Goal: Transaction & Acquisition: Purchase product/service

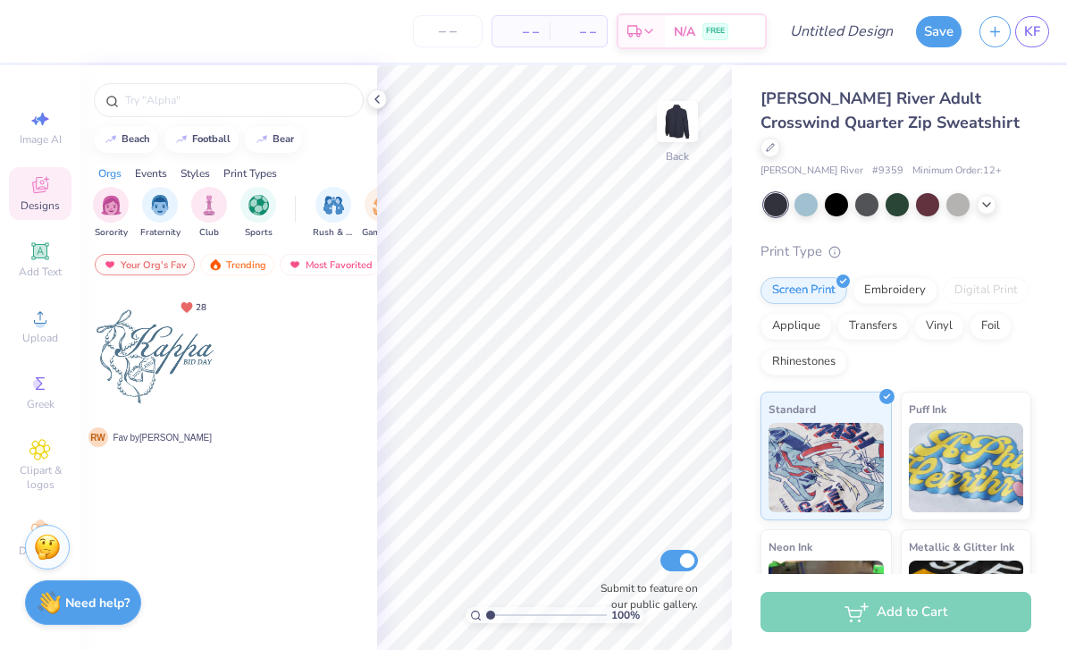
click at [41, 328] on circle at bounding box center [40, 323] width 10 height 10
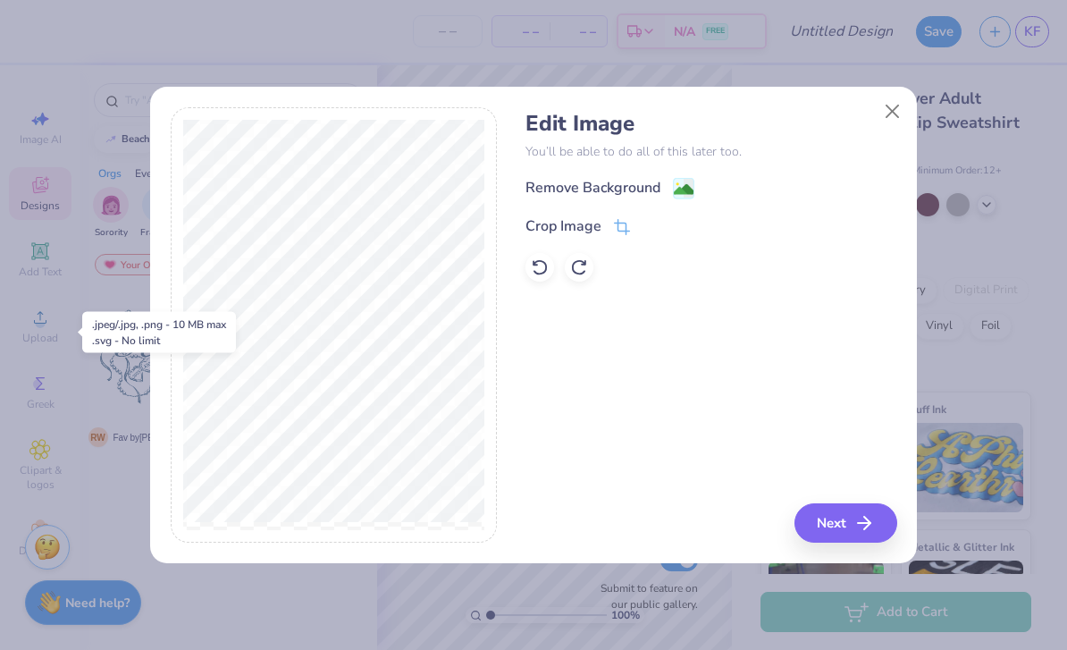
click at [851, 530] on button "Next" at bounding box center [845, 522] width 103 height 39
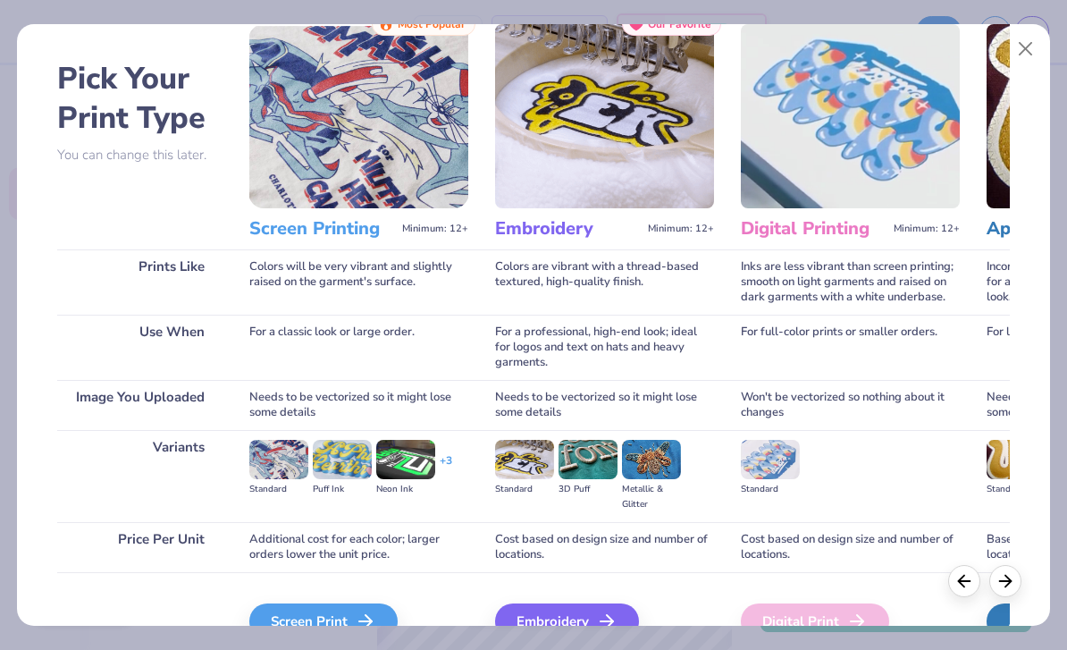
scroll to position [130, 0]
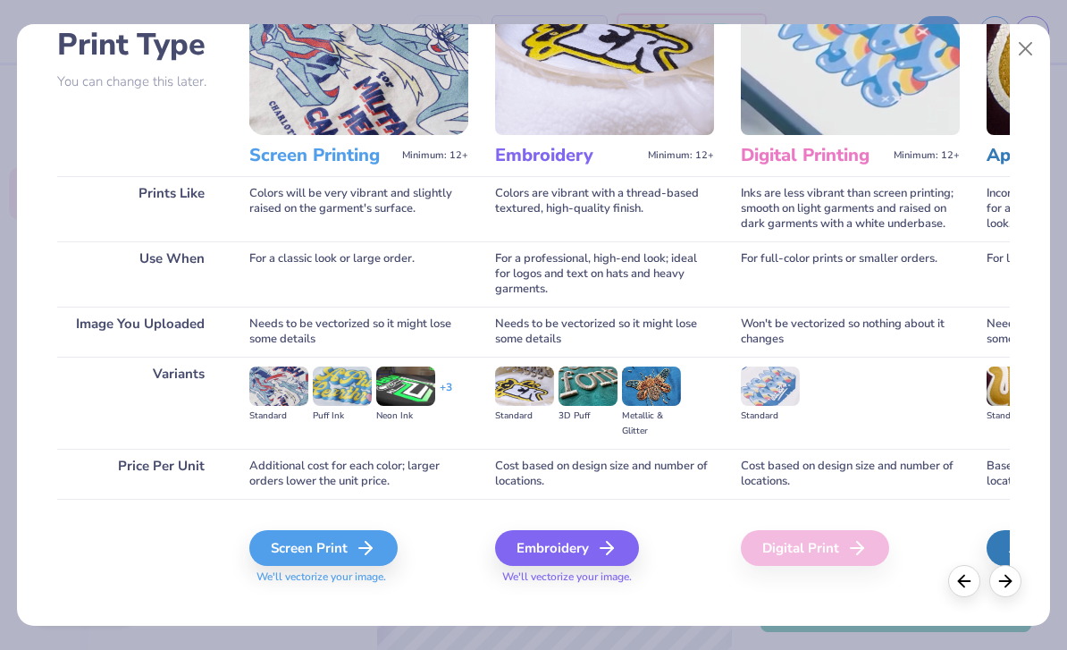
click at [340, 553] on div "Screen Print" at bounding box center [323, 548] width 148 height 36
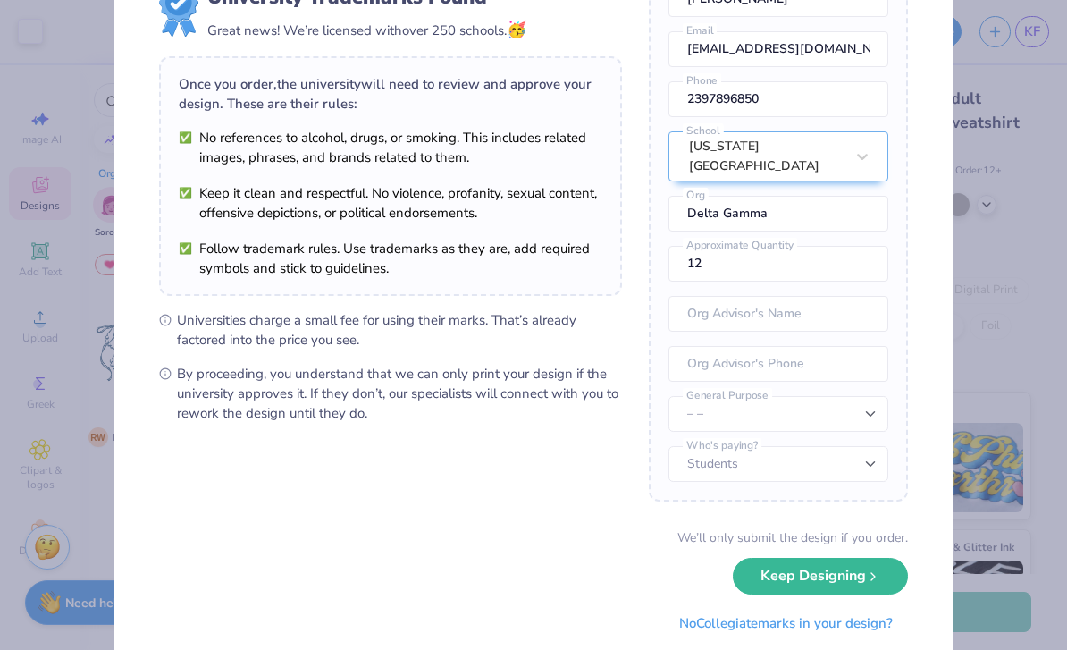
scroll to position [79, 0]
click at [830, 221] on input "Delta Gamma" at bounding box center [778, 214] width 220 height 36
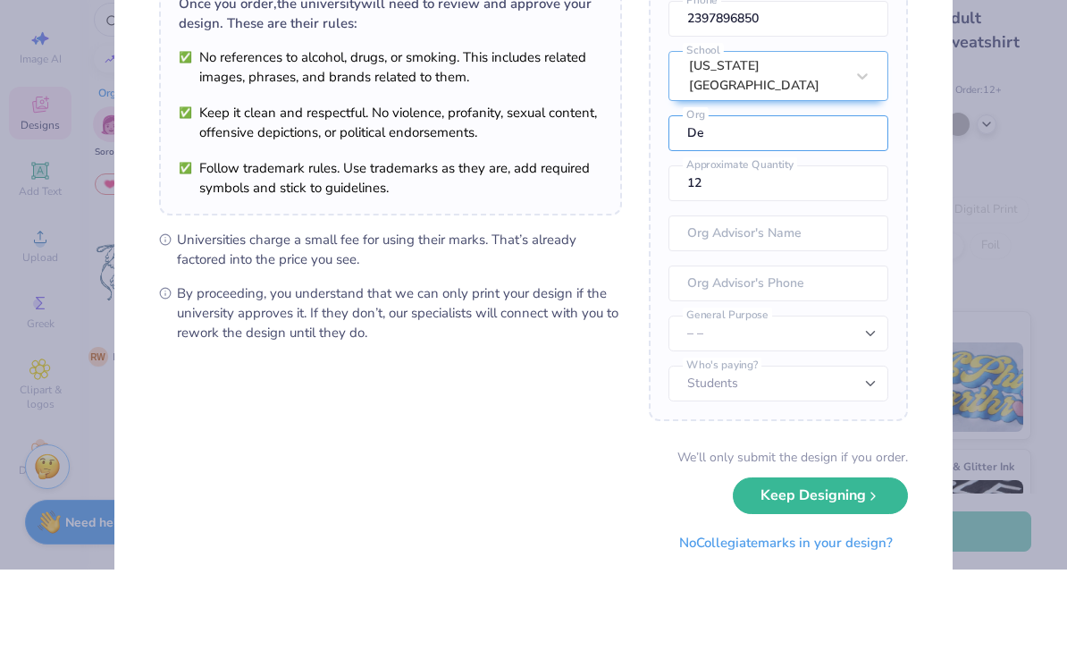
type input "D"
type input "Nursing Student Association"
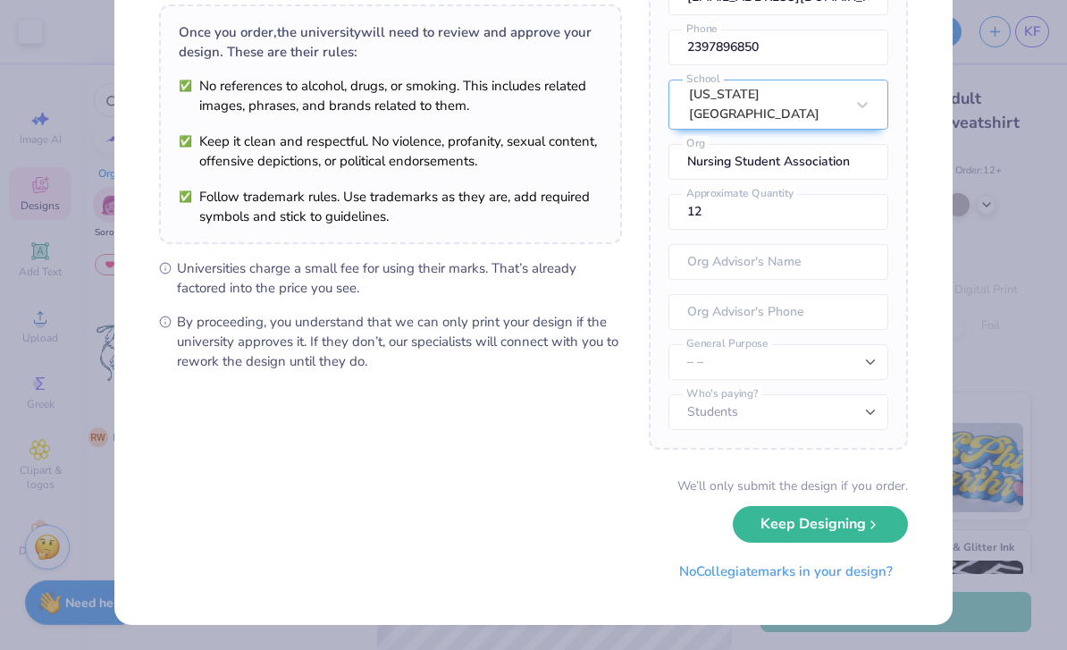
scroll to position [128, 0]
click at [841, 518] on button "Keep Designing" at bounding box center [820, 525] width 175 height 37
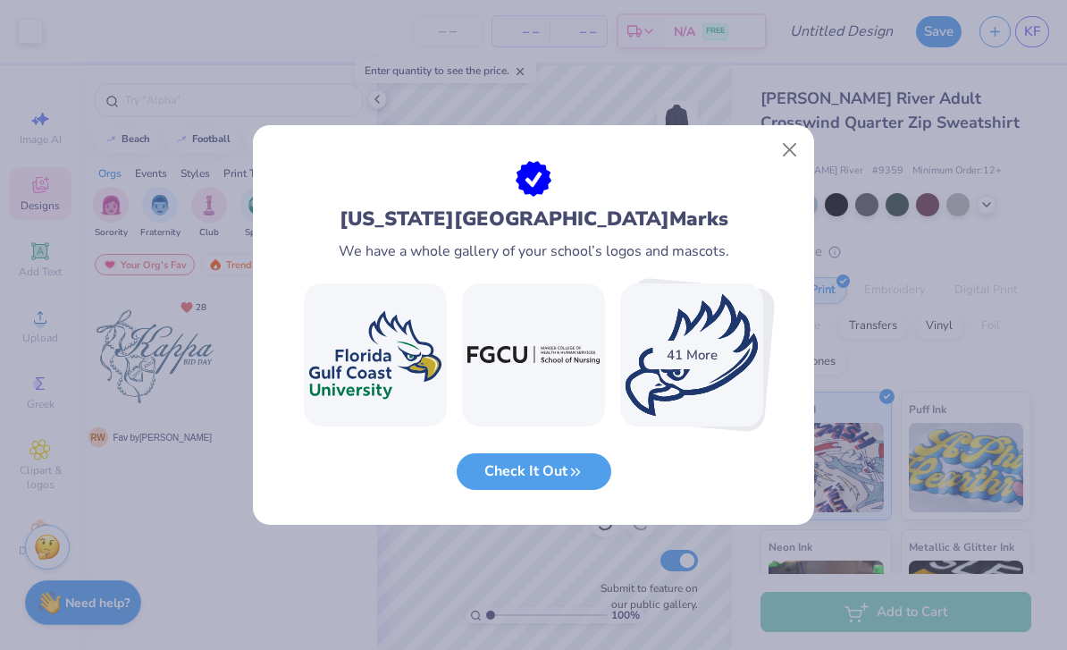
click at [783, 151] on button "Close" at bounding box center [790, 150] width 34 height 34
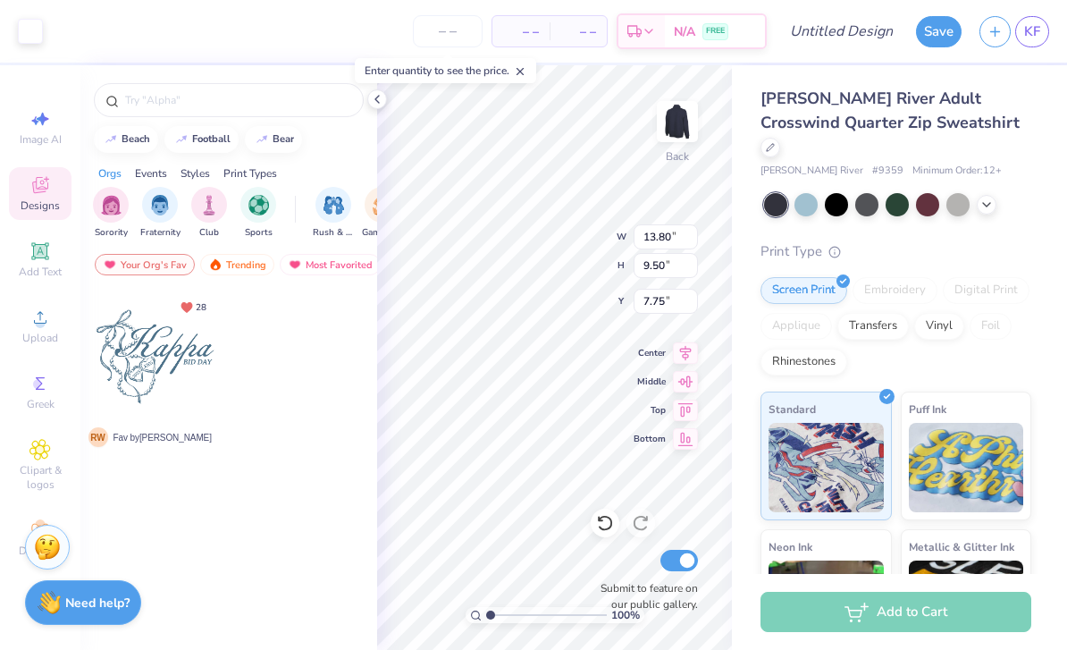
click at [912, 277] on div "Embroidery" at bounding box center [894, 290] width 85 height 27
click at [905, 277] on div "Embroidery" at bounding box center [894, 290] width 85 height 27
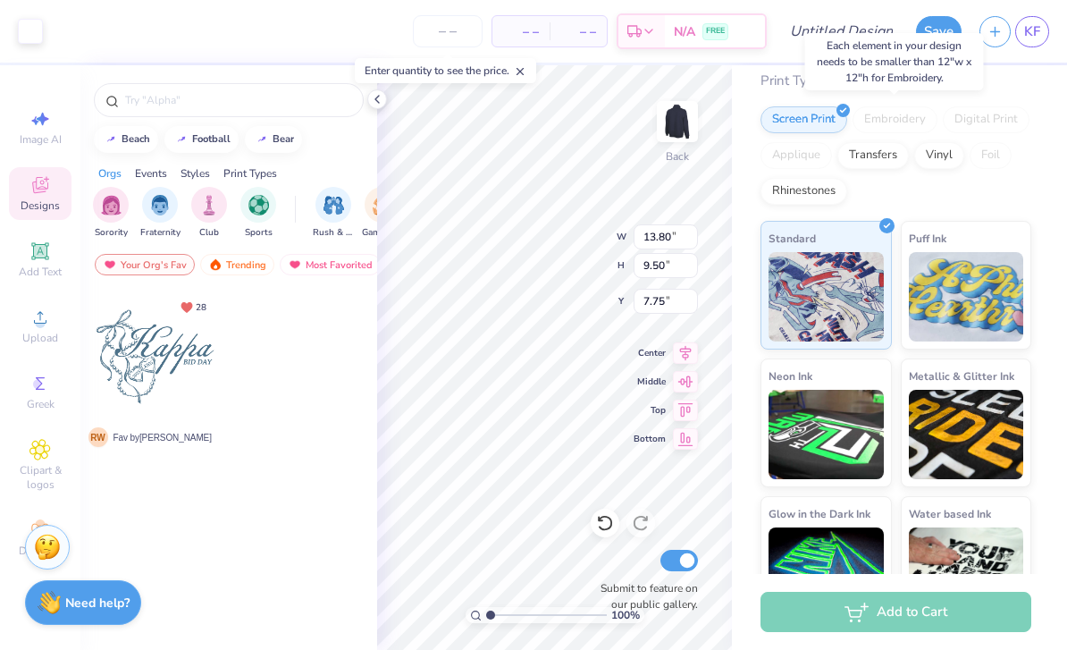
scroll to position [173, 0]
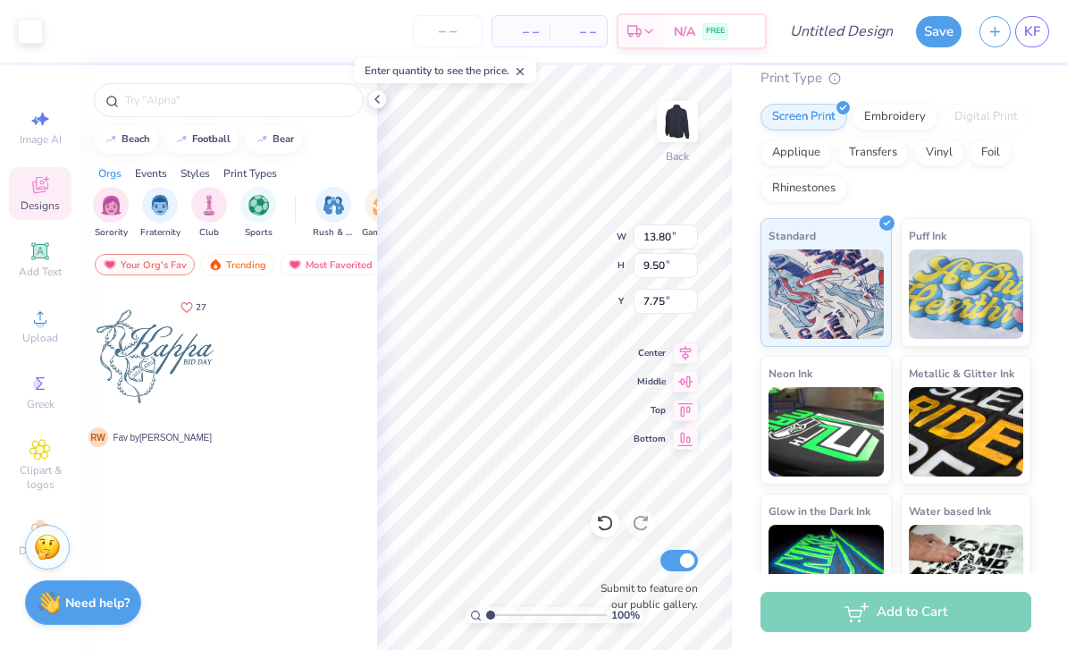
type input "4.85"
type input "3.34"
type input "3.00"
type input "4.30"
type input "2.96"
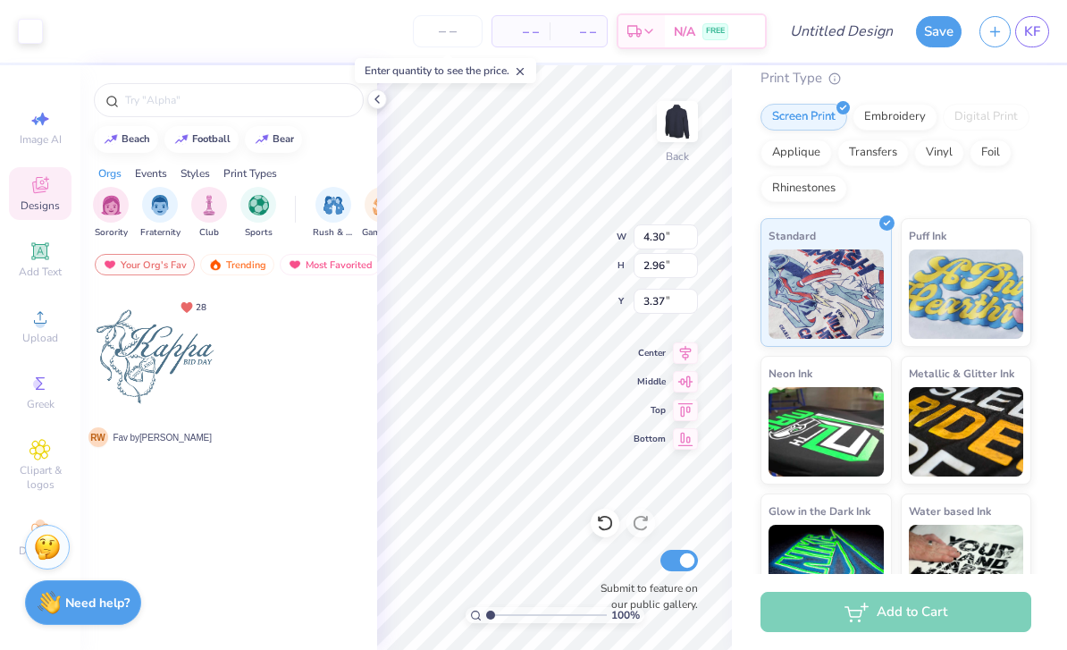
type input "3.32"
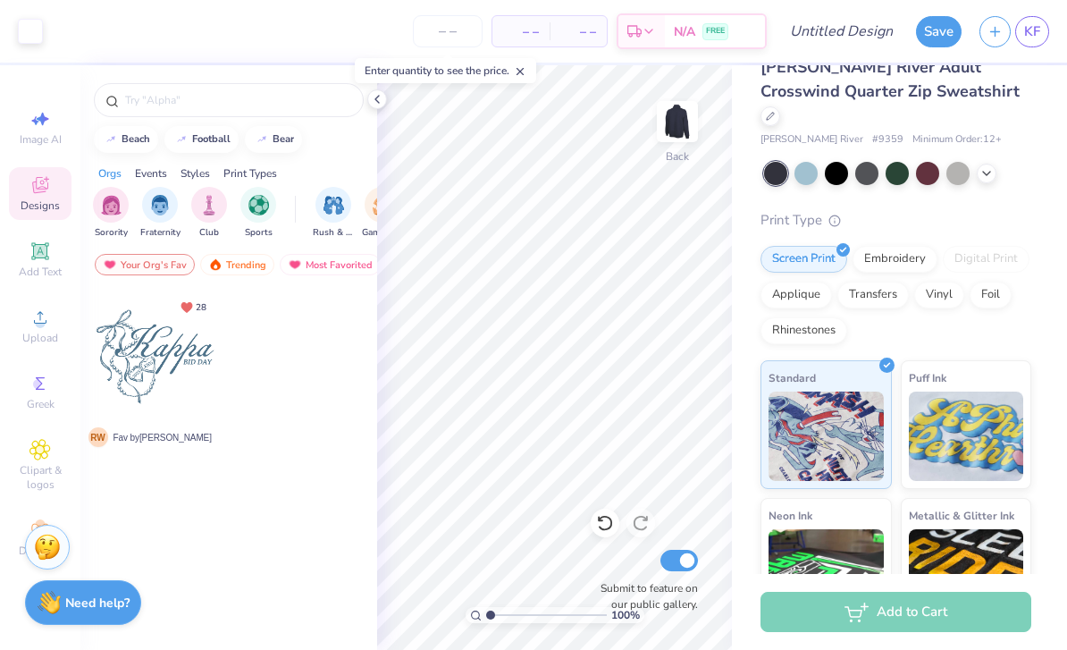
scroll to position [41, 0]
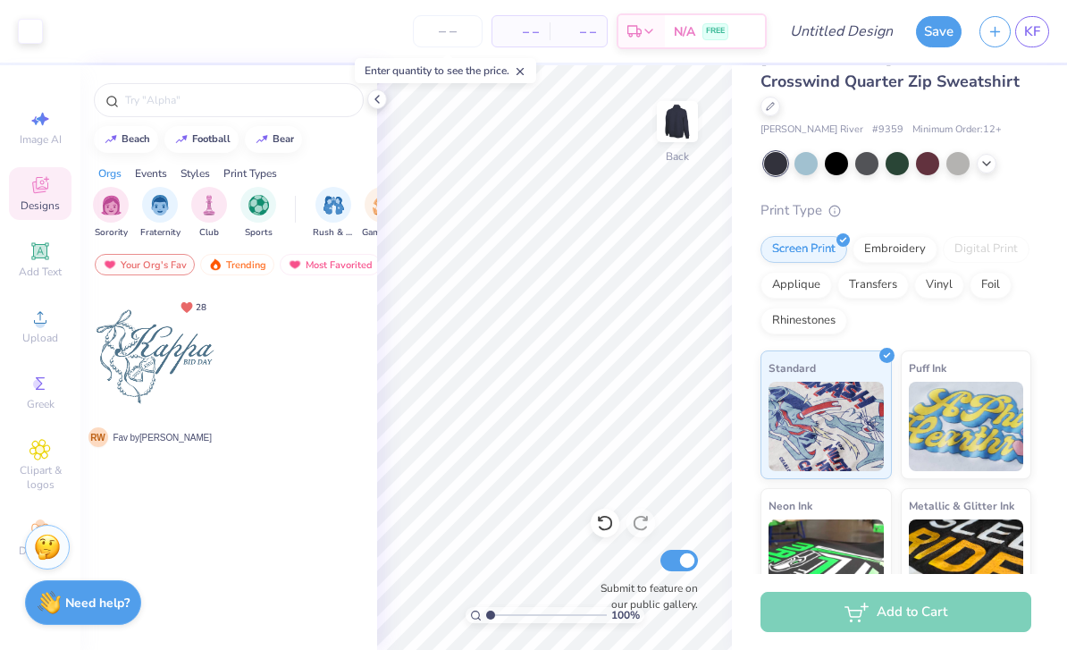
click at [385, 99] on div at bounding box center [377, 99] width 20 height 20
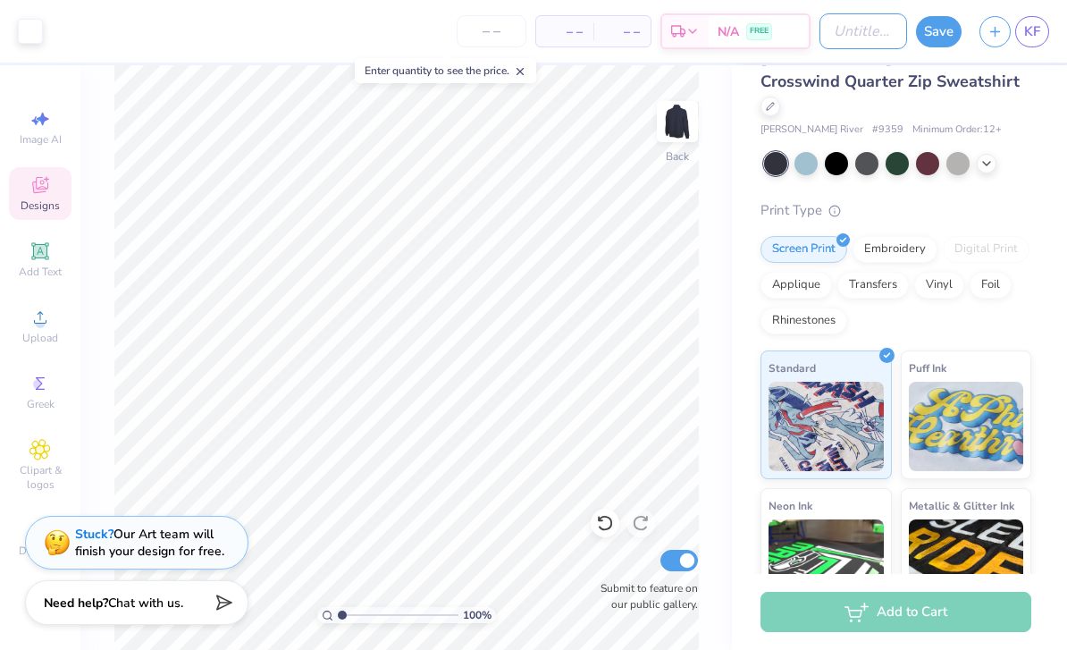
click at [835, 31] on input "Design Title" at bounding box center [863, 31] width 88 height 36
type input "Quarter zip"
click at [942, 28] on button "Save" at bounding box center [939, 31] width 46 height 31
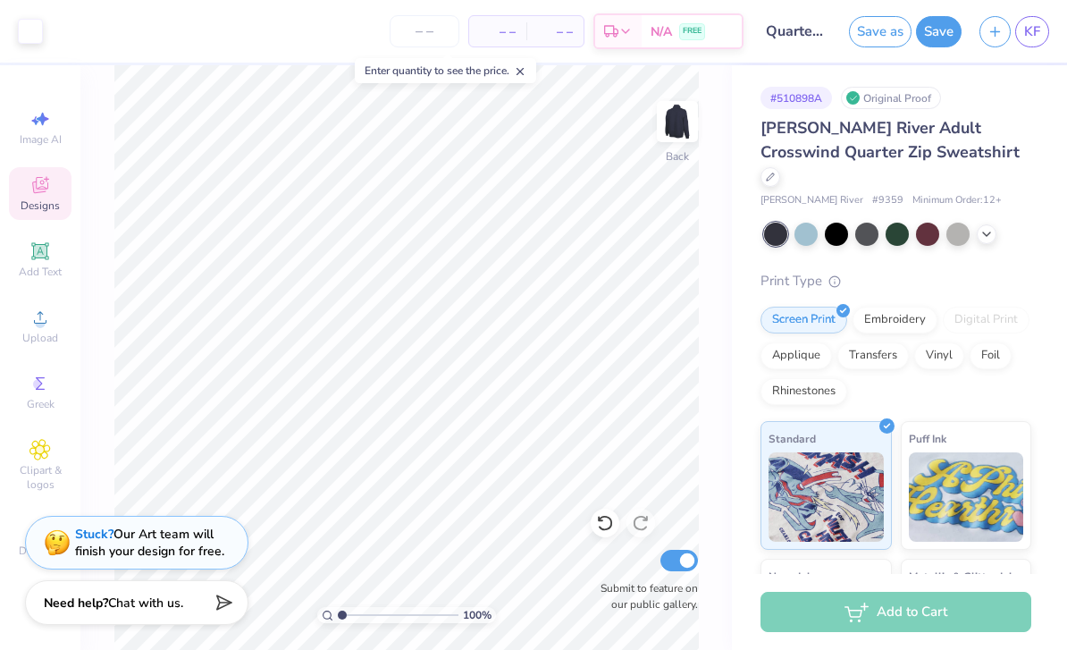
click at [952, 27] on button "Save" at bounding box center [939, 31] width 46 height 31
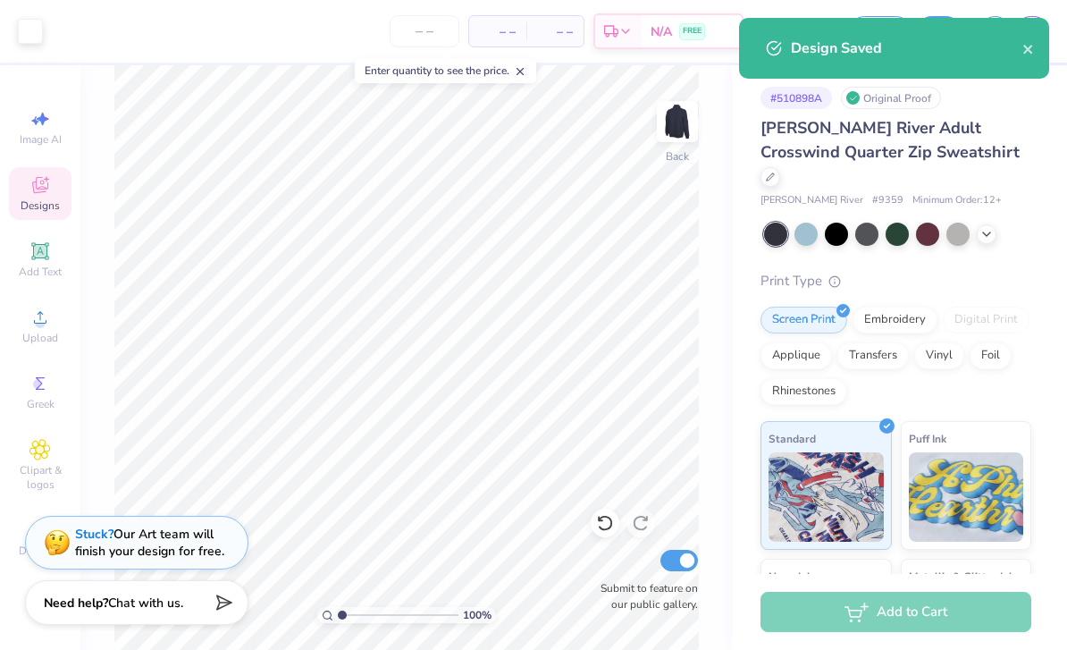
click at [1032, 41] on button "close" at bounding box center [1028, 48] width 13 height 21
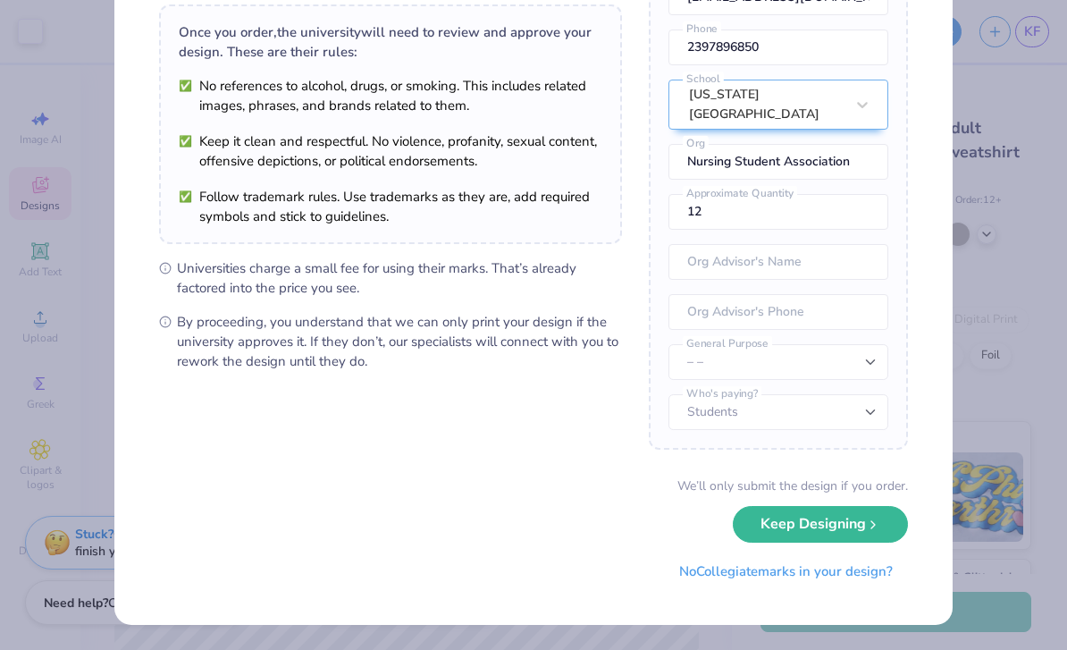
scroll to position [128, 0]
click at [841, 529] on button "Keep Designing" at bounding box center [820, 525] width 175 height 37
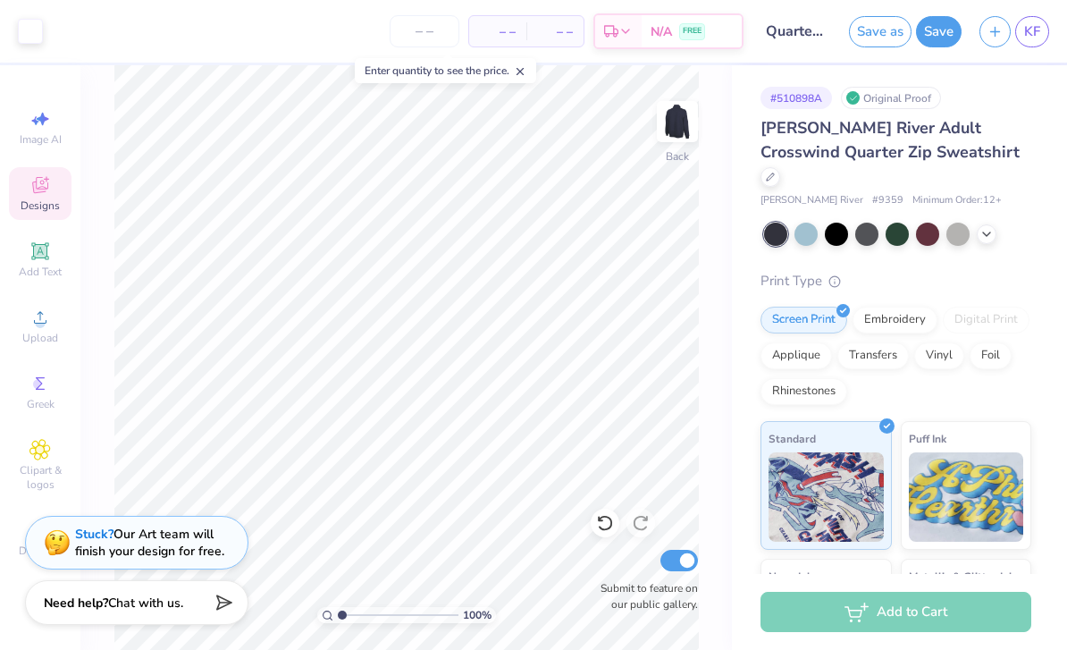
scroll to position [0, 0]
click at [1043, 153] on div "# 510898A Original Proof [PERSON_NAME] River Adult Crosswind Quarter Zip Sweats…" at bounding box center [899, 444] width 335 height 759
click at [887, 608] on div "Add to Cart" at bounding box center [895, 611] width 271 height 40
click at [945, 608] on div "Add to Cart" at bounding box center [895, 611] width 271 height 40
click at [431, 35] on input "number" at bounding box center [425, 31] width 70 height 32
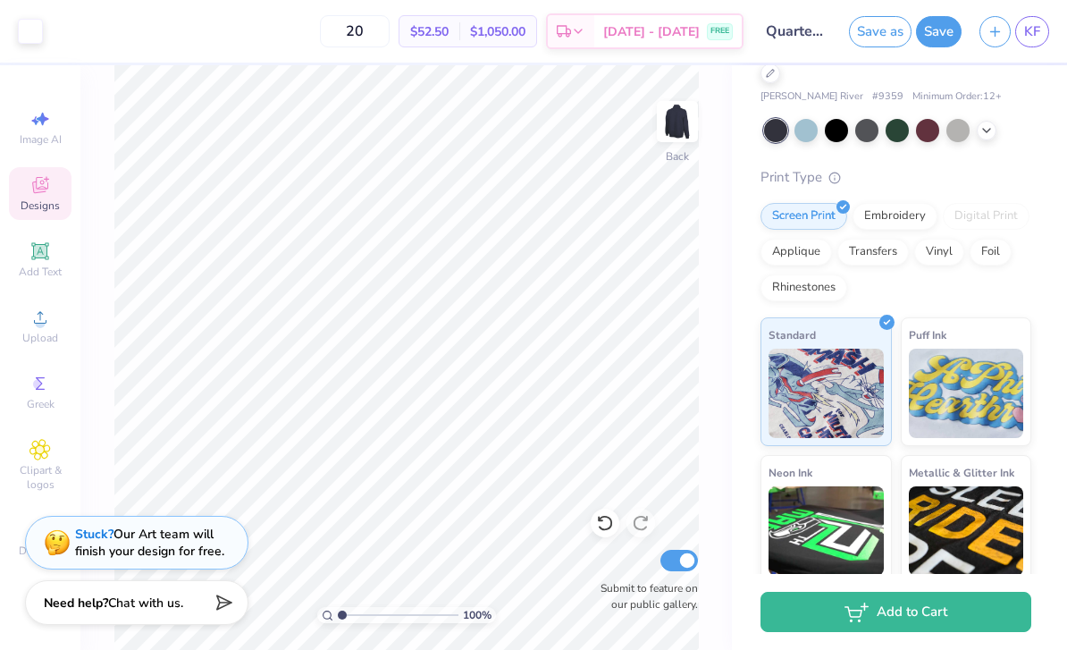
scroll to position [109, 0]
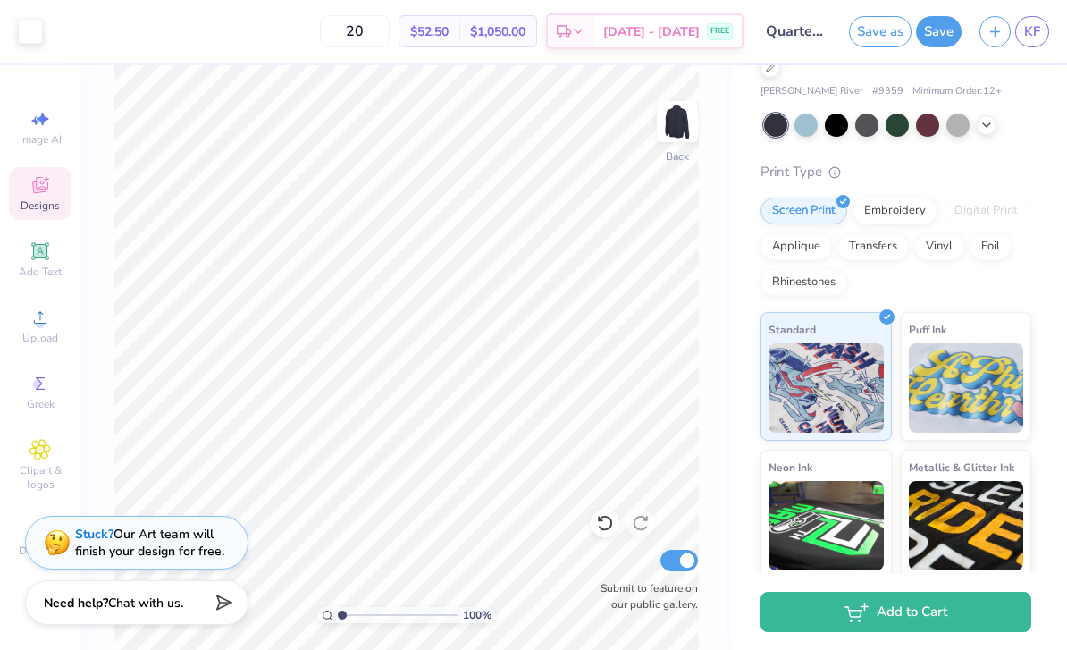
type input "20"
click at [949, 617] on button "Add to Cart" at bounding box center [895, 611] width 271 height 40
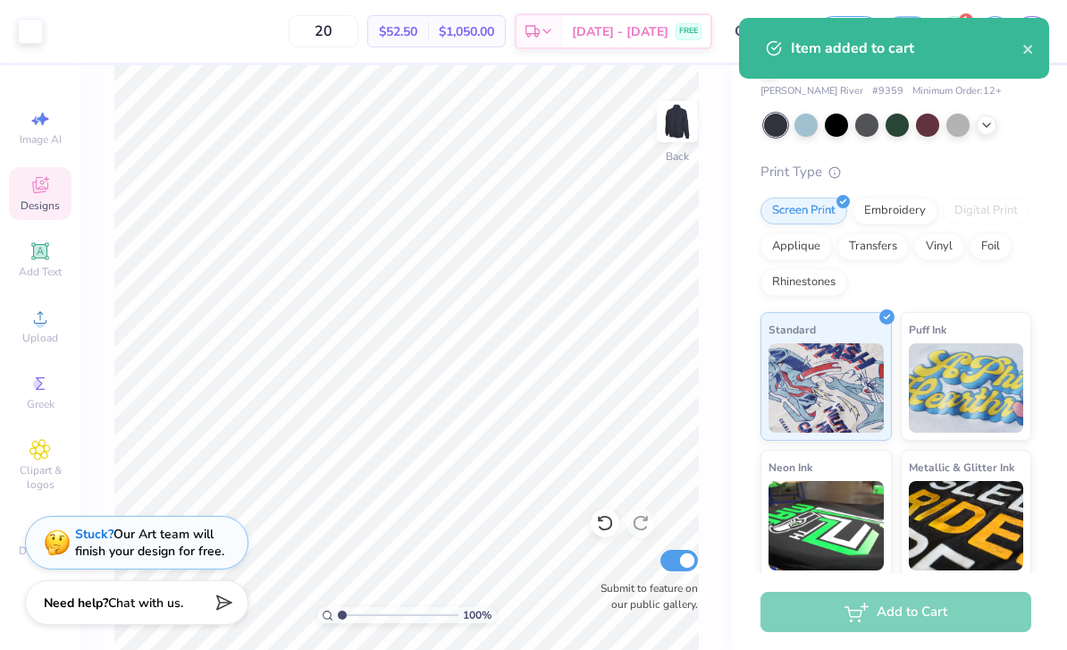
click at [965, 43] on div "Item added to cart" at bounding box center [906, 48] width 231 height 21
click at [1034, 53] on icon "close" at bounding box center [1028, 49] width 13 height 14
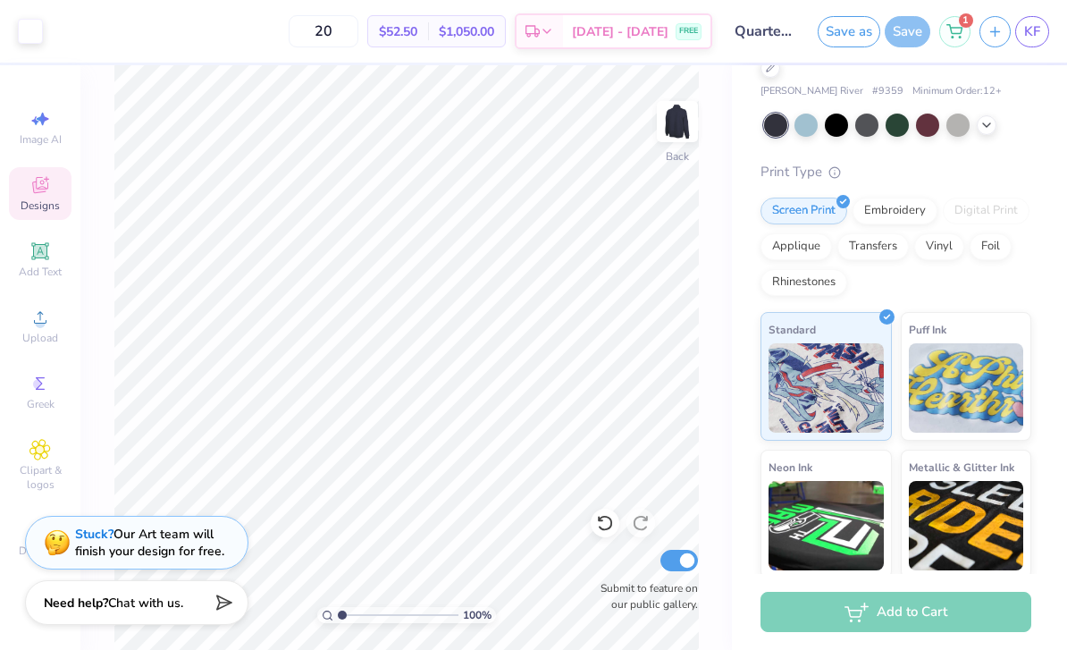
click at [964, 32] on div "1" at bounding box center [954, 31] width 31 height 31
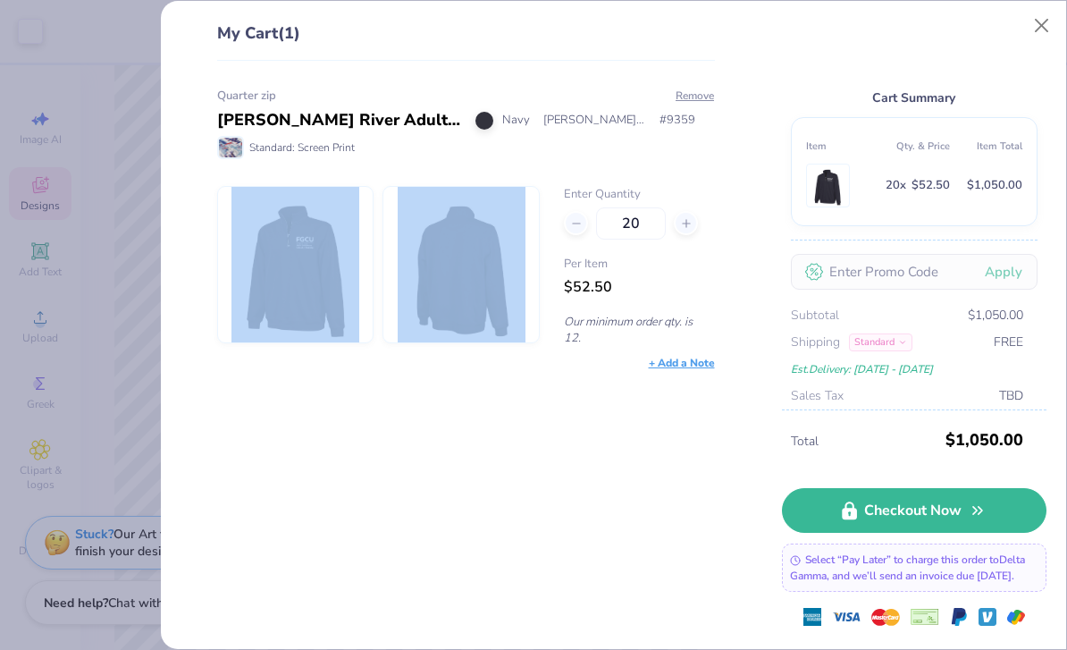
click at [354, 461] on div "Quarter zip [PERSON_NAME] River Adult Crosswind Quarter Zip Sweatshirt Navy [PE…" at bounding box center [459, 355] width 556 height 589
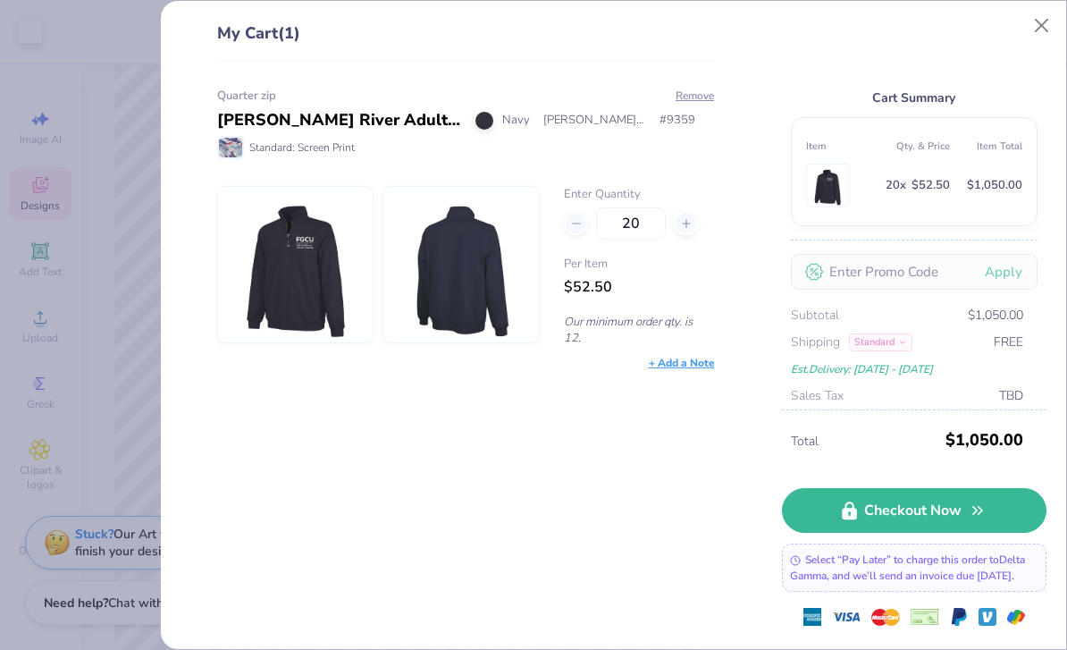
click at [315, 286] on img at bounding box center [295, 264] width 128 height 155
click at [330, 287] on img at bounding box center [295, 264] width 128 height 155
